Goal: Check status: Check status

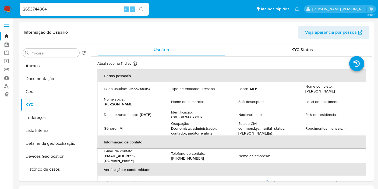
select select "10"
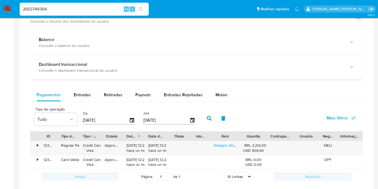
scroll to position [119, 0]
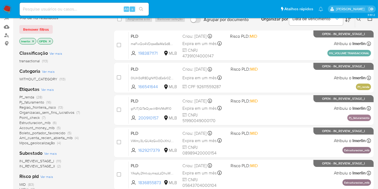
scroll to position [50, 0]
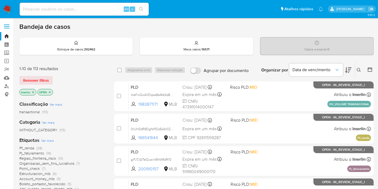
click at [64, 151] on div "Pf_renda (28) Pj_faturamento (16) Regiao_fronteira_risco (13) Organizacao_sem_f…" at bounding box center [62, 170] width 86 height 51
click at [33, 92] on icon "close-filter" at bounding box center [32, 91] width 3 height 3
click at [33, 93] on icon "close-filter" at bounding box center [32, 91] width 3 height 3
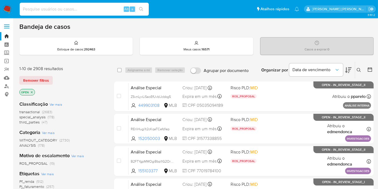
paste input "1461345703"
click at [33, 8] on input "1461345703" at bounding box center [84, 9] width 129 height 7
type input "1461345703"
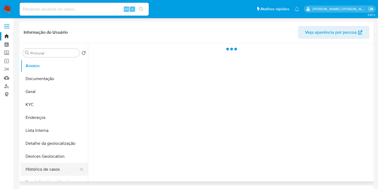
click at [54, 169] on button "Histórico de casos" at bounding box center [52, 168] width 63 height 13
select select "10"
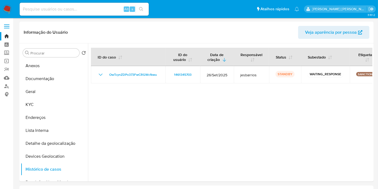
click at [7, 10] on img at bounding box center [7, 9] width 9 height 9
